Goal: Task Accomplishment & Management: Use online tool/utility

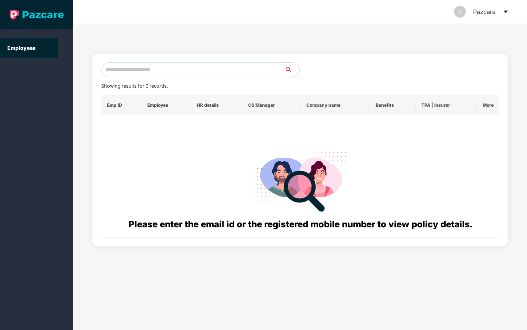
click at [507, 10] on icon "caret-down" at bounding box center [506, 12] width 6 height 6
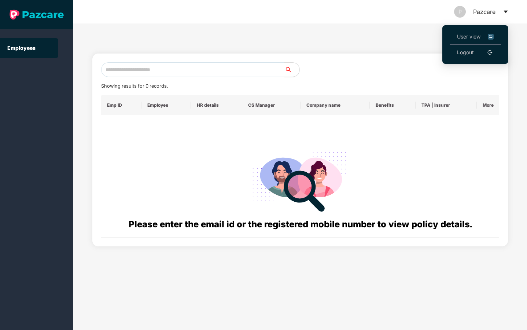
click at [475, 37] on span "User view" at bounding box center [475, 37] width 37 height 8
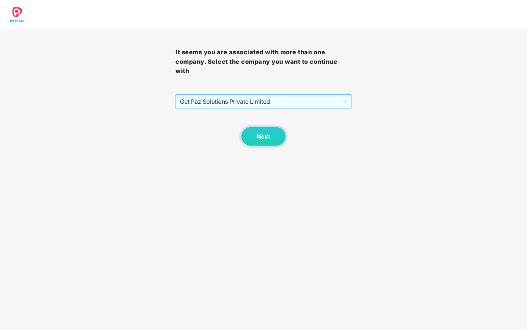
click at [311, 100] on span "Get Paz Solutions Private Limited" at bounding box center [263, 102] width 167 height 14
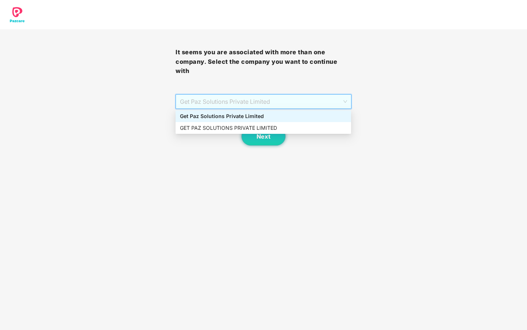
click at [385, 84] on div "It seems you are associated with more than one company. Select the company you …" at bounding box center [263, 72] width 527 height 145
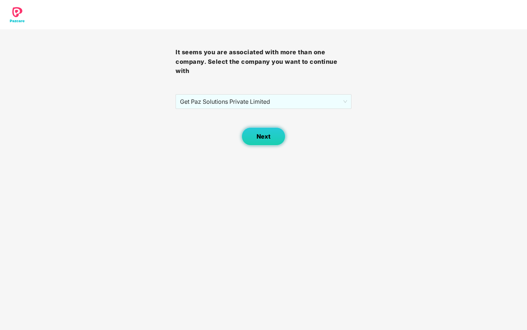
click at [278, 133] on button "Next" at bounding box center [263, 136] width 44 height 18
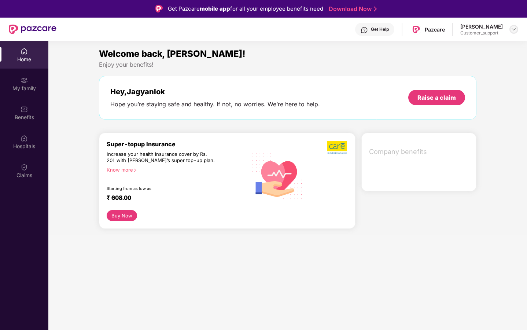
click at [512, 30] on img at bounding box center [514, 29] width 6 height 6
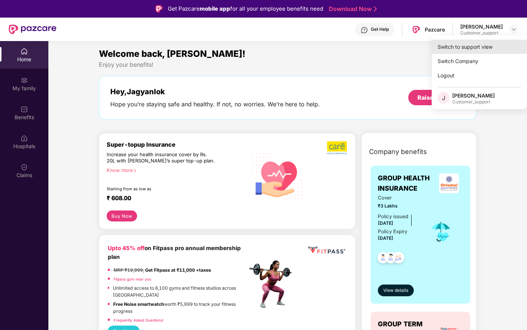
click at [480, 46] on div "Switch to support view" at bounding box center [479, 47] width 95 height 14
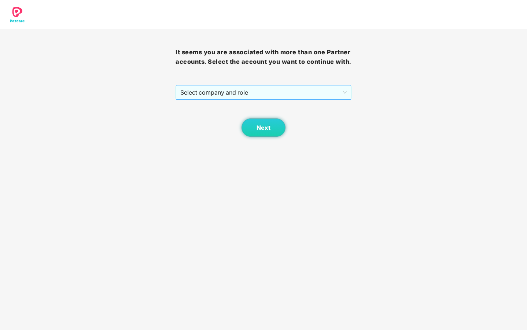
click at [281, 99] on span "Select company and role" at bounding box center [263, 92] width 166 height 14
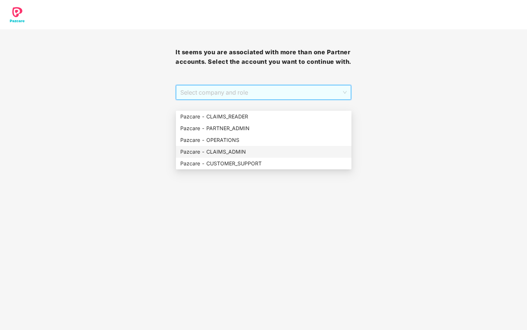
click at [244, 153] on div "Pazcare - CLAIMS_ADMIN" at bounding box center [263, 152] width 167 height 8
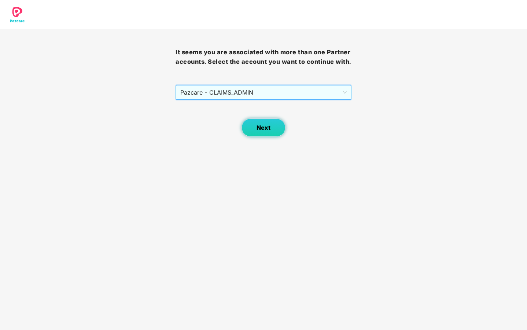
click at [265, 131] on span "Next" at bounding box center [264, 127] width 14 height 7
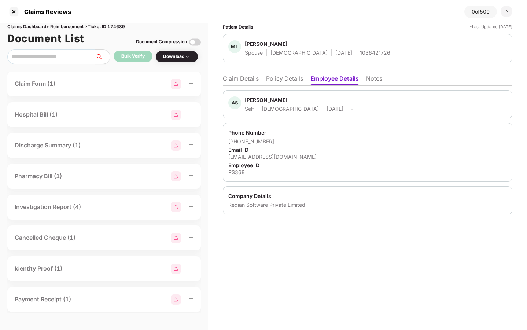
click at [287, 81] on li "Policy Details" at bounding box center [284, 80] width 37 height 11
